Goal: Task Accomplishment & Management: Manage account settings

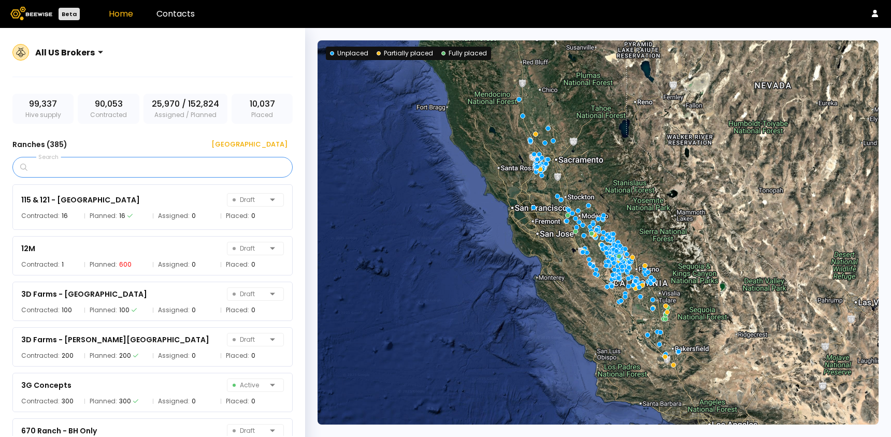
click at [94, 165] on input "Search" at bounding box center [156, 167] width 253 height 20
type input "******"
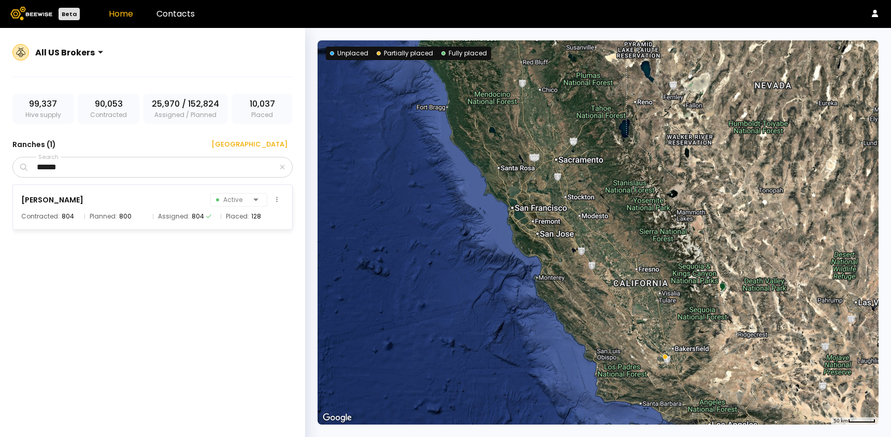
click at [57, 206] on div "Stella Active" at bounding box center [152, 200] width 263 height 15
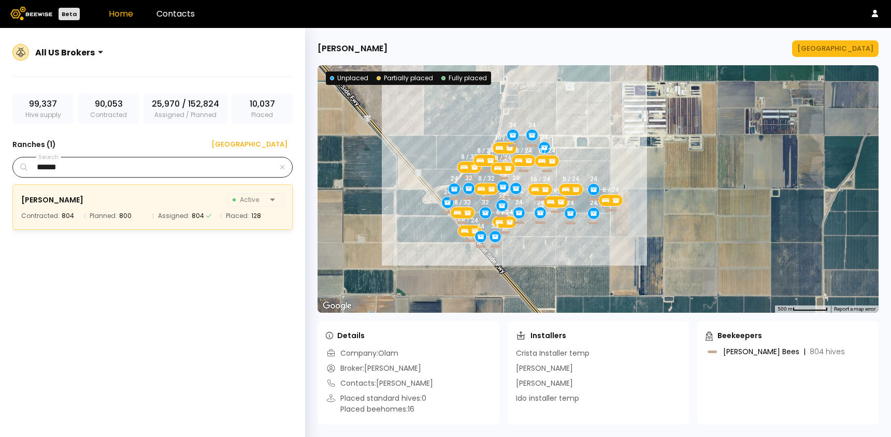
click at [285, 166] on div "******" at bounding box center [152, 167] width 280 height 21
click at [282, 169] on icon "button" at bounding box center [282, 167] width 5 height 7
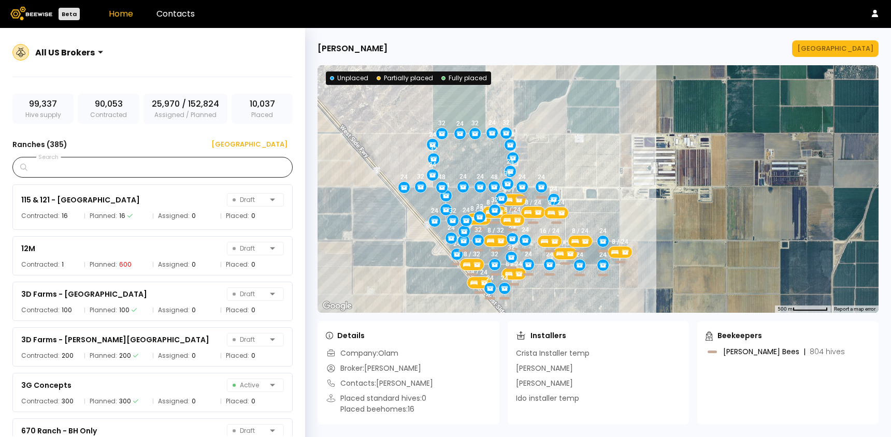
drag, startPoint x: 608, startPoint y: 117, endPoint x: 618, endPoint y: 169, distance: 53.2
click at [618, 170] on div "8 / 24 24 8 / 32 24 8 / 24 24 16 / 24 8 / 32 8 / 32 16 / 24 8 / 24 24 8 / 24 8 …" at bounding box center [598, 189] width 561 height 248
click at [472, 165] on div "8 / 24 24 8 / 32 24 8 / 24 24 16 / 24 8 / 32 8 / 32 16 / 24 8 / 24 24 8 / 24 8 …" at bounding box center [598, 189] width 561 height 248
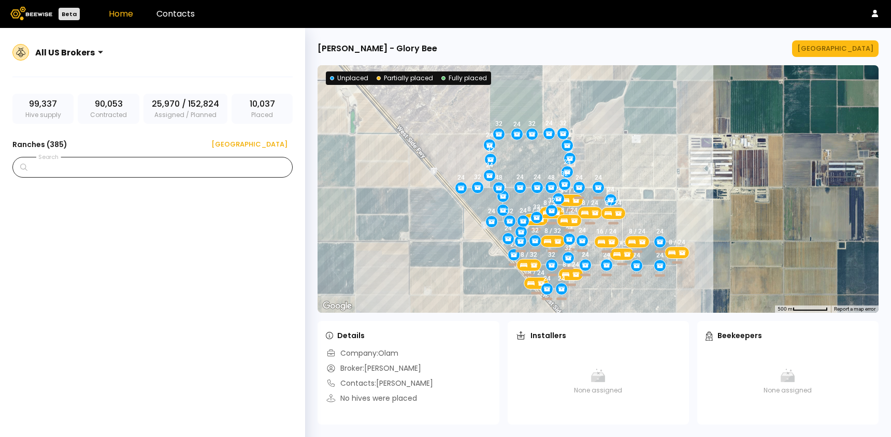
scroll to position [8922, 0]
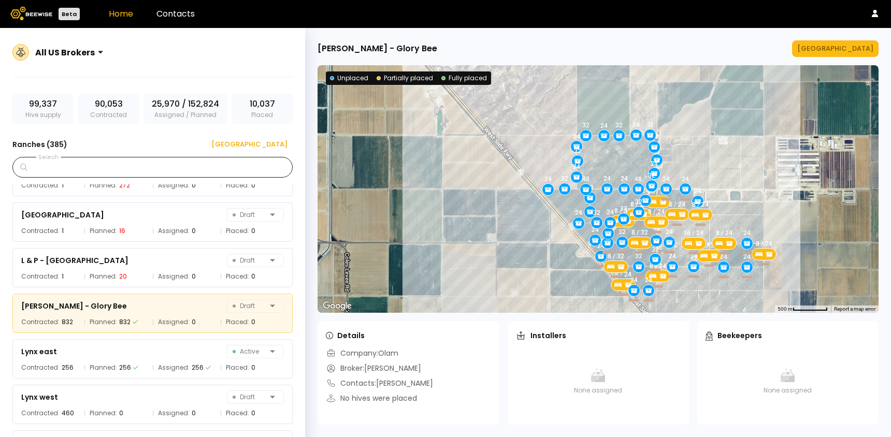
click at [679, 230] on div "8 / 24 24 8 / 32 24 8 / 24 24 16 / 24 8 / 32 8 / 32 16 / 24 8 / 24 24 8 / 24 8 …" at bounding box center [598, 189] width 561 height 248
click at [677, 233] on div "8 / 24 24 8 / 32 24 8 / 24 24 16 / 24 8 / 32 8 / 32 16 / 24 8 / 24 24 8 / 24 8 …" at bounding box center [598, 189] width 561 height 248
click at [220, 162] on input "Search" at bounding box center [156, 167] width 253 height 20
click at [736, 261] on div "8 / 24 24 8 / 32 24 8 / 24 24 16 / 24 8 / 32 8 / 32 16 / 24 8 / 24 24 8 / 24 8 …" at bounding box center [598, 189] width 561 height 248
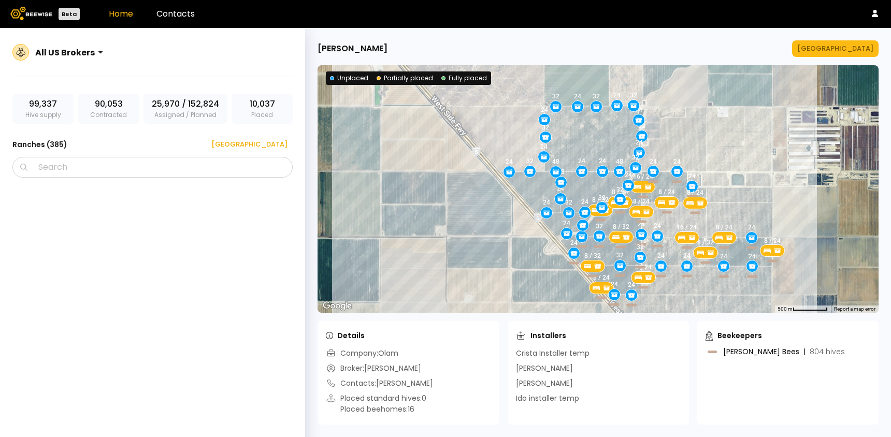
scroll to position [14573, 0]
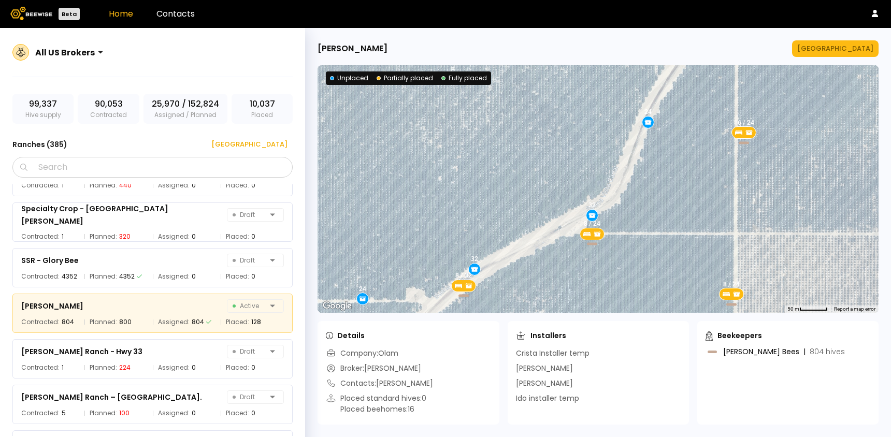
drag, startPoint x: 614, startPoint y: 114, endPoint x: 553, endPoint y: 218, distance: 119.8
click at [553, 218] on div "8 / 24 24 8 / 32 24 8 / 24 24 16 / 24 8 / 32 8 / 32 16 / 24 8 / 24 24 8 / 24 8 …" at bounding box center [598, 189] width 561 height 248
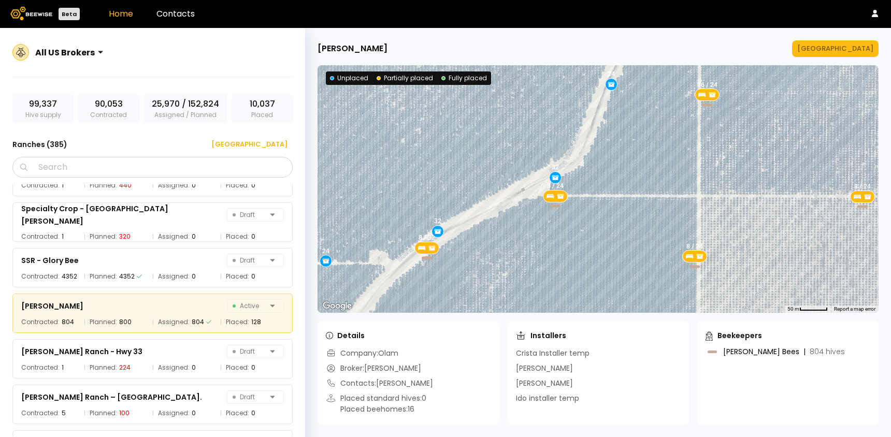
drag, startPoint x: 690, startPoint y: 248, endPoint x: 665, endPoint y: 184, distance: 68.4
click at [665, 184] on div "8 / 24 24 8 / 32 24 8 / 24 24 16 / 24 8 / 32 8 / 32 16 / 24 8 / 24 24 8 / 24 8 …" at bounding box center [598, 189] width 561 height 248
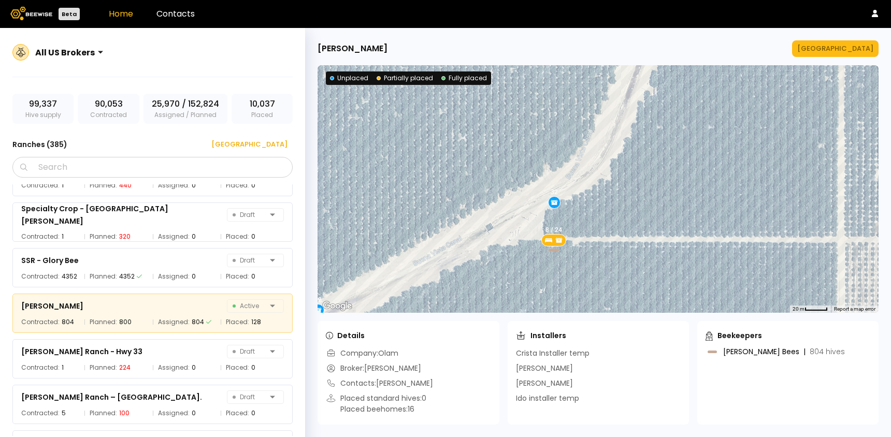
drag, startPoint x: 647, startPoint y: 145, endPoint x: 582, endPoint y: 188, distance: 78.1
click at [582, 188] on div "8 / 24 24 8 / 32 24 8 / 24 24 16 / 24 8 / 32 8 / 32 16 / 24 8 / 24 24 8 / 24 8 …" at bounding box center [598, 189] width 561 height 248
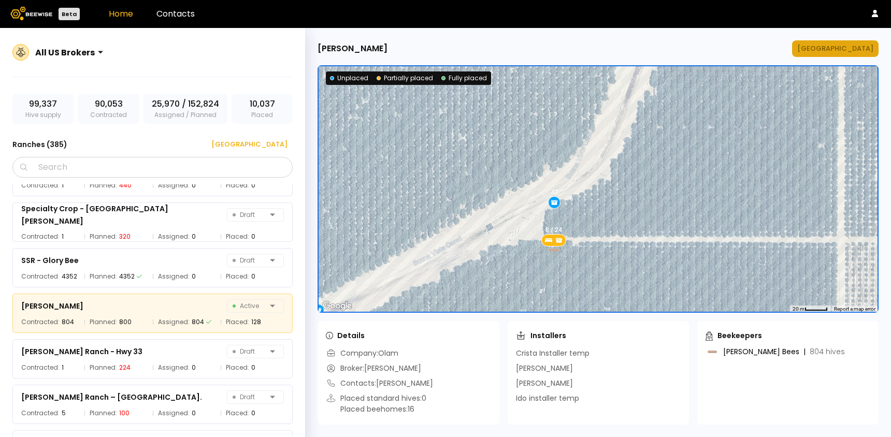
click at [840, 45] on div "[GEOGRAPHIC_DATA]" at bounding box center [835, 49] width 76 height 10
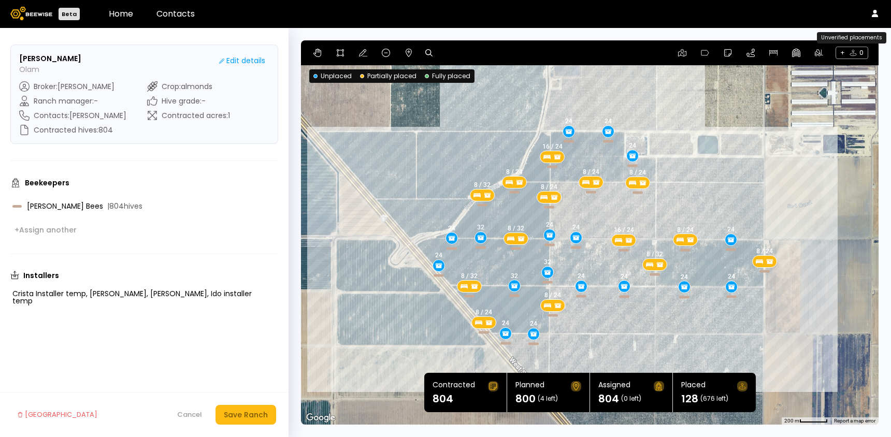
click at [846, 54] on span "+ 0" at bounding box center [851, 53] width 33 height 12
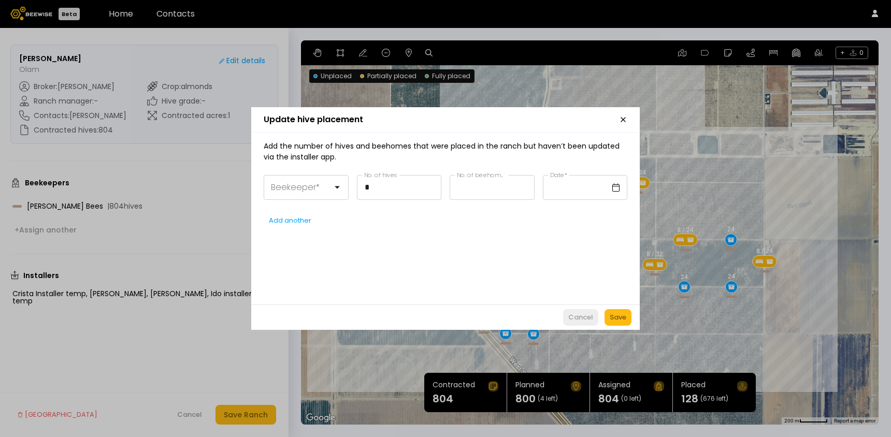
click at [576, 320] on div "Cancel" at bounding box center [580, 317] width 25 height 10
